Goal: Task Accomplishment & Management: Manage account settings

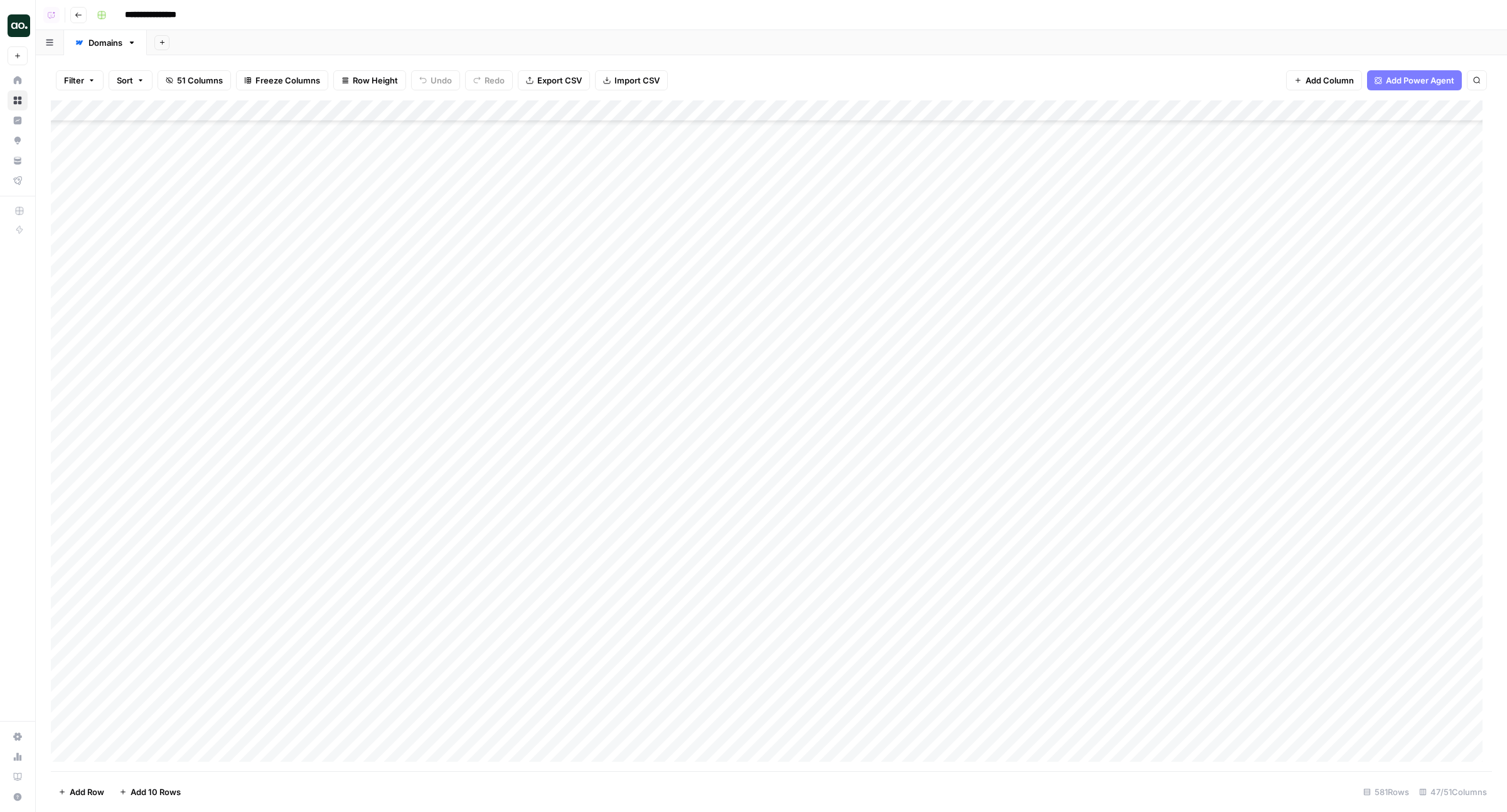
scroll to position [18333, 0]
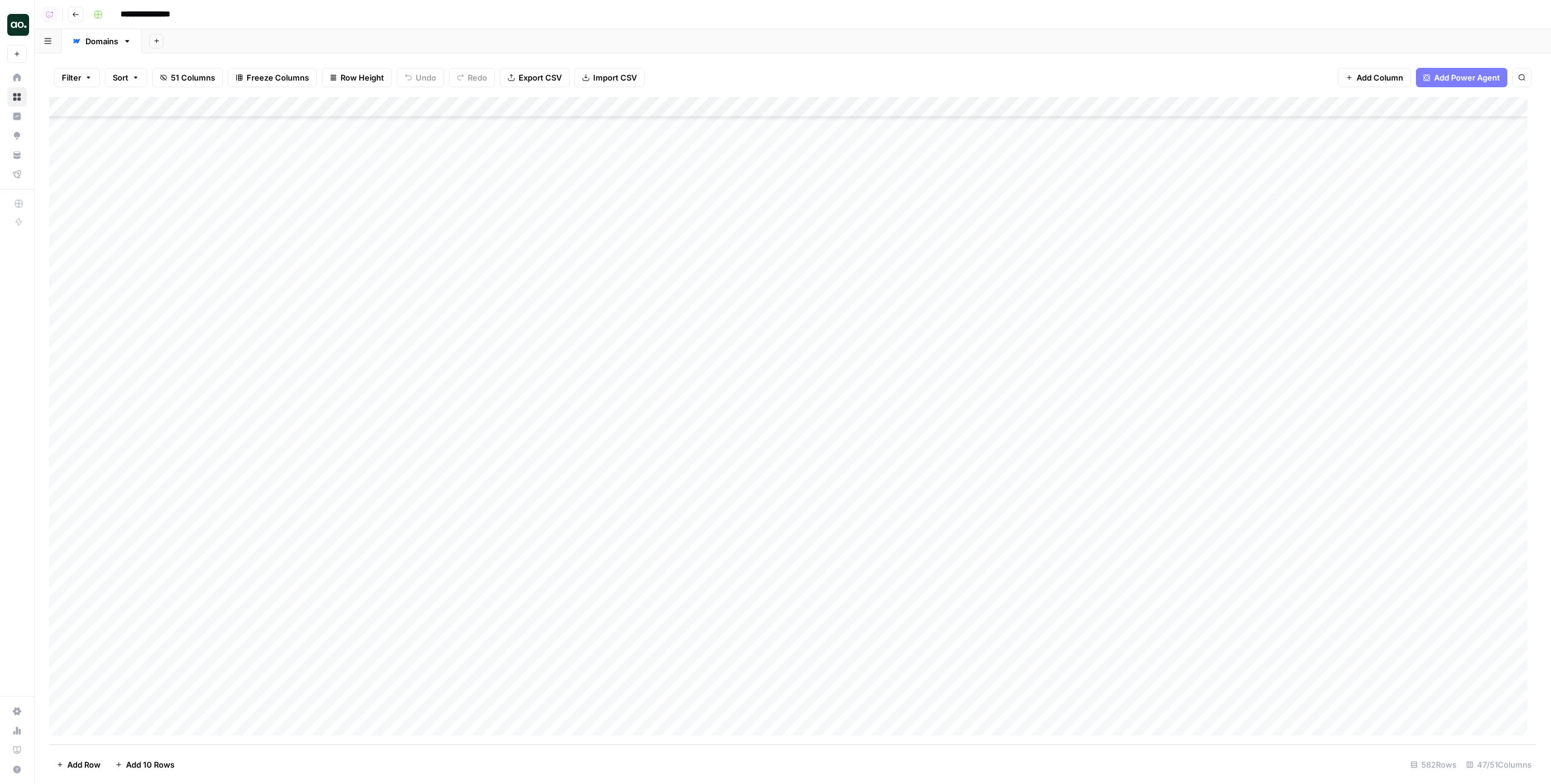
scroll to position [17732, 0]
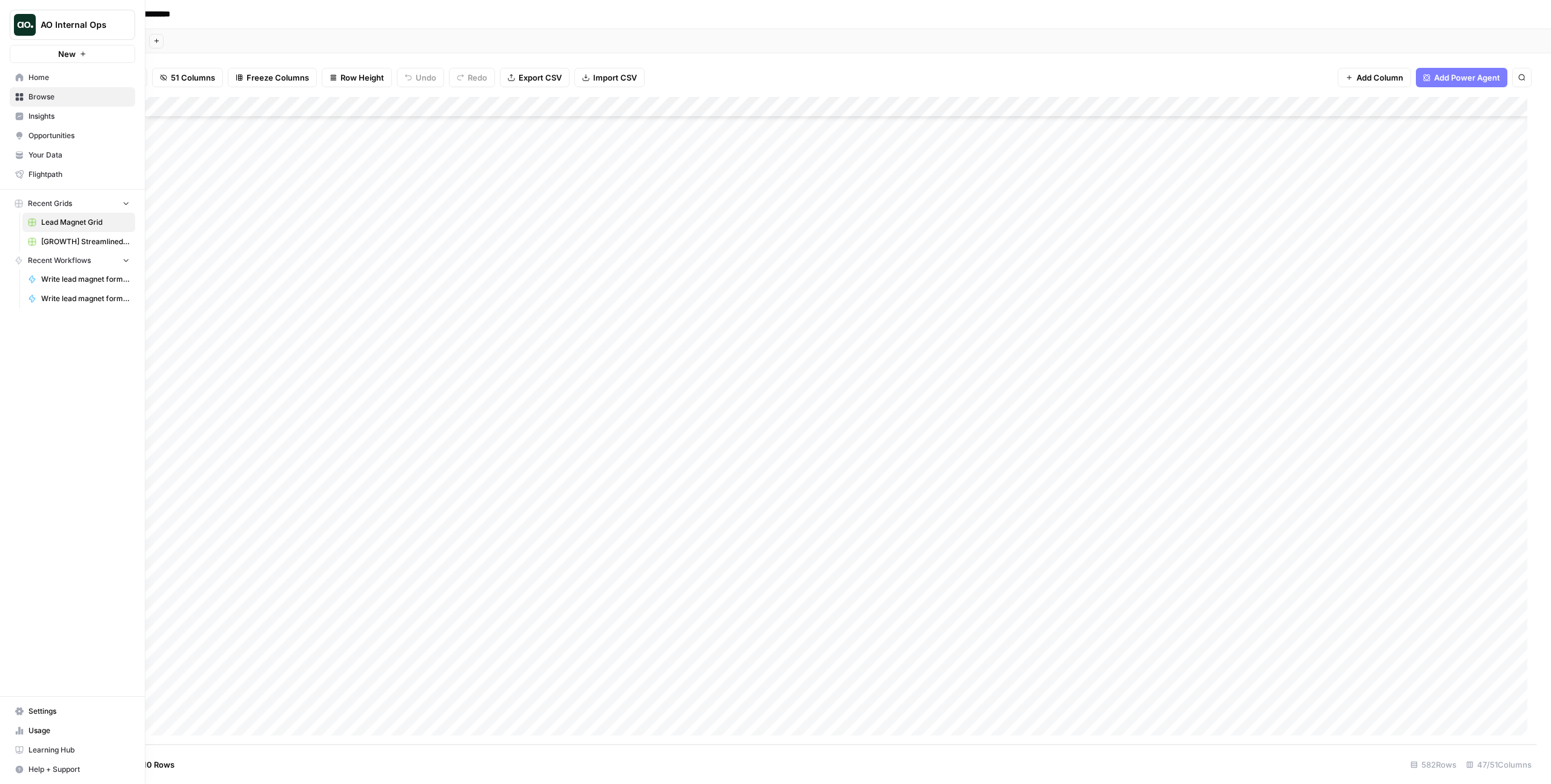
click at [45, 714] on span "Settings" at bounding box center [79, 711] width 101 height 11
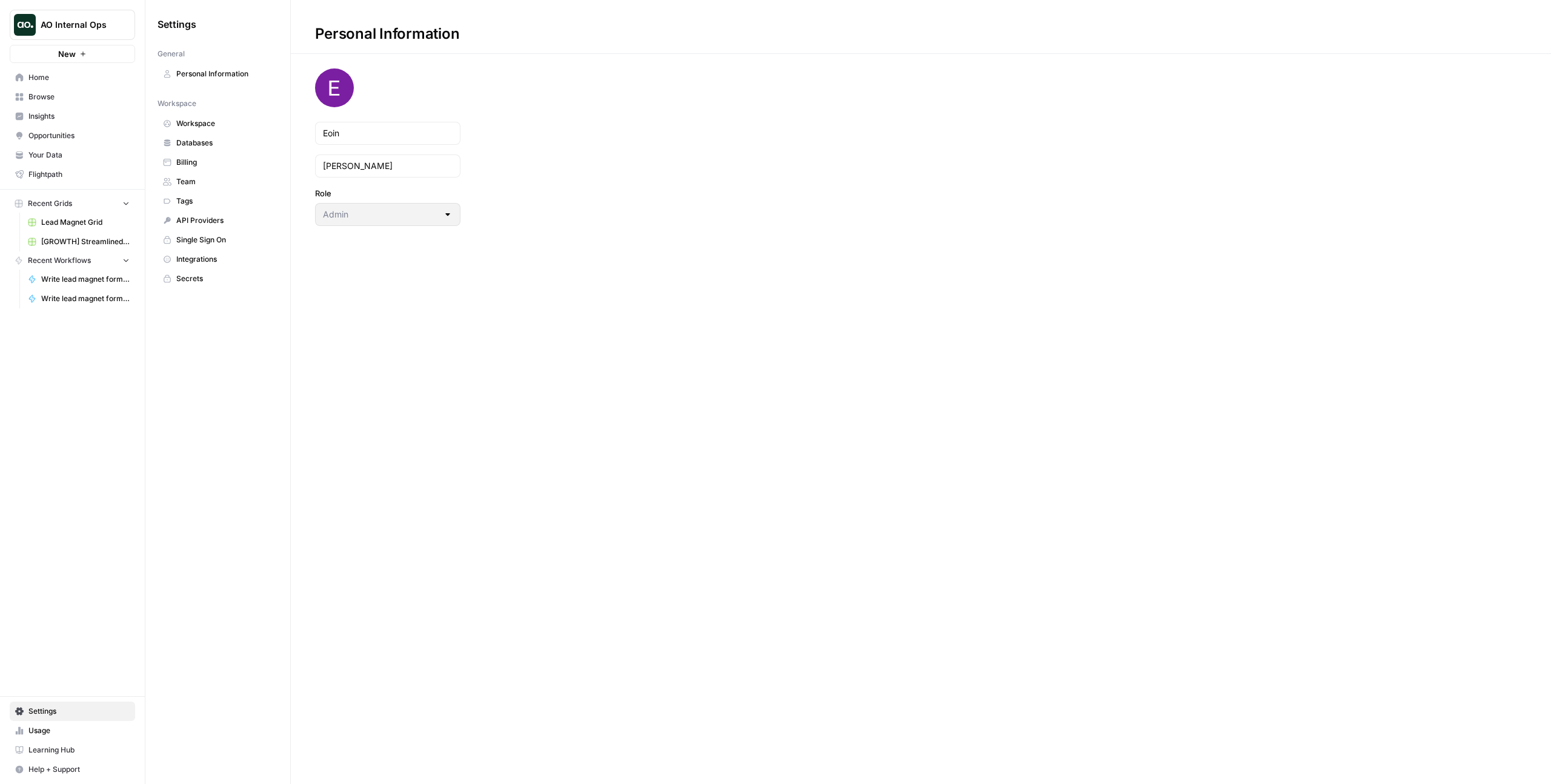
click at [202, 181] on span "Team" at bounding box center [224, 181] width 96 height 11
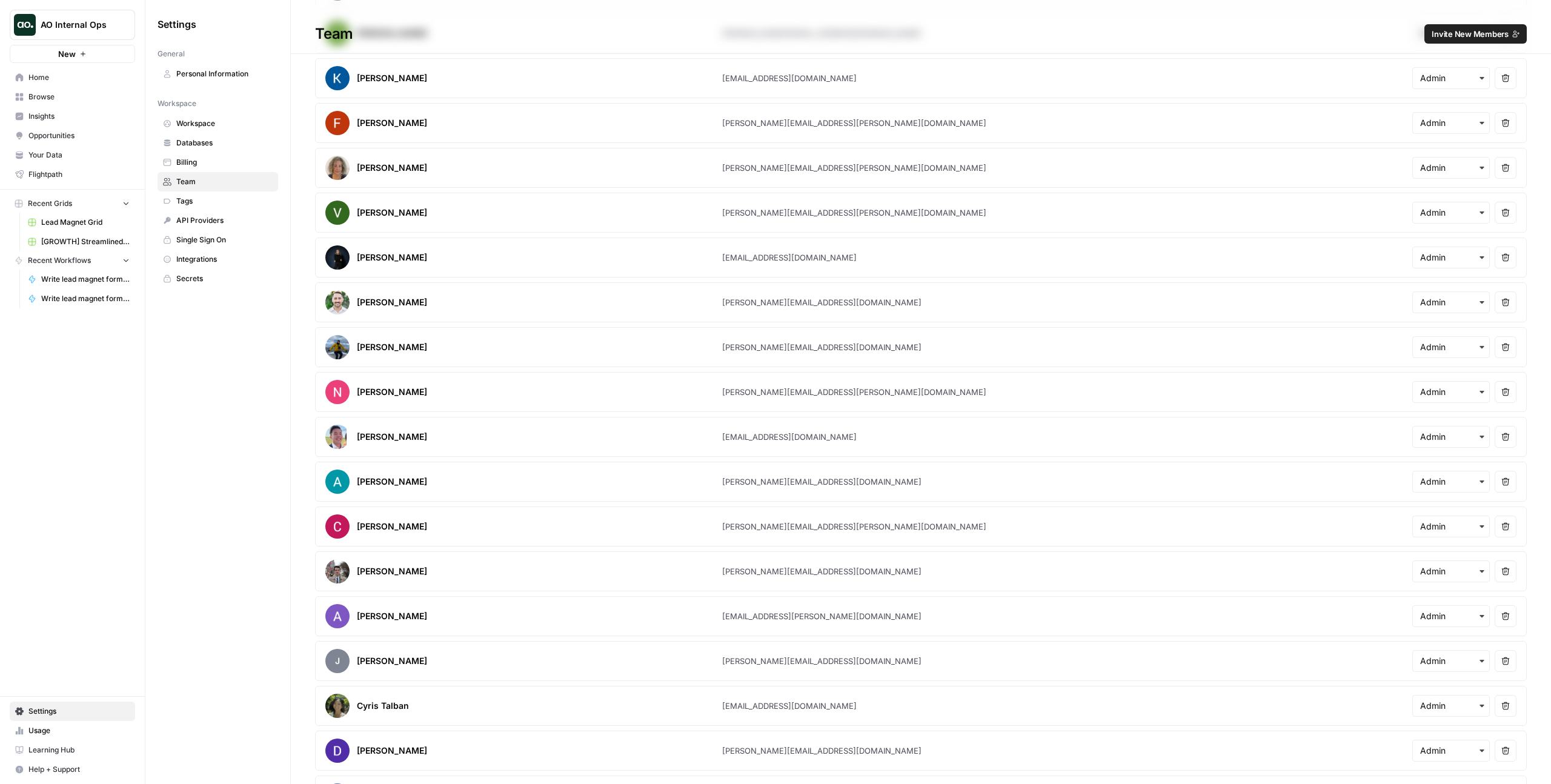
scroll to position [2968, 0]
